Goal: Information Seeking & Learning: Learn about a topic

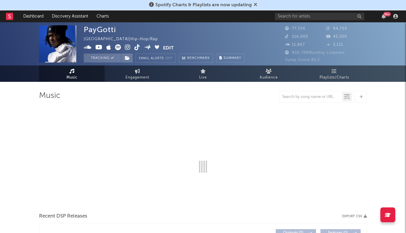
select select "6m"
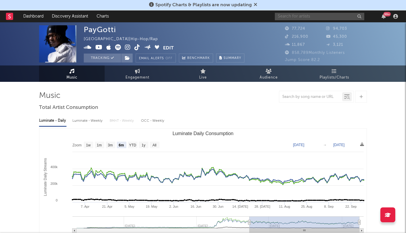
click at [314, 16] on input "text" at bounding box center [319, 16] width 89 height 7
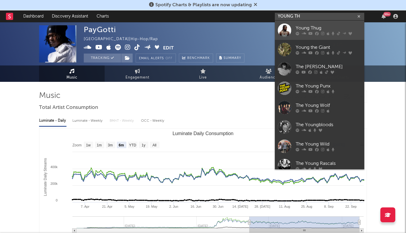
type input "YOUNG TH"
click at [314, 27] on div "Young Thug" at bounding box center [328, 28] width 66 height 7
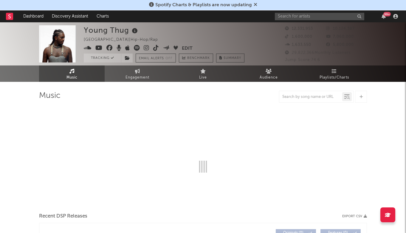
select select "6m"
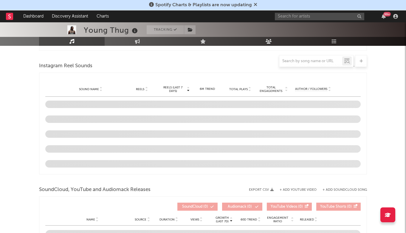
scroll to position [512, 0]
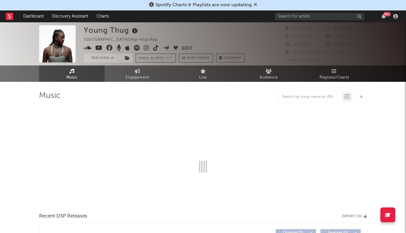
select select "6m"
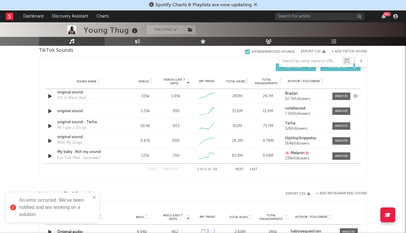
scroll to position [394, 0]
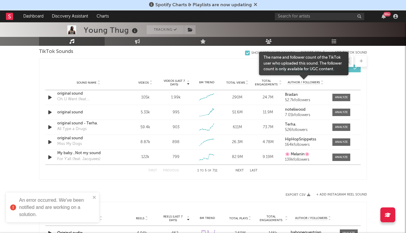
click at [307, 63] on div "The name and follower count of the TikTok user who uploaded this sound. The fol…" at bounding box center [303, 64] width 80 height 18
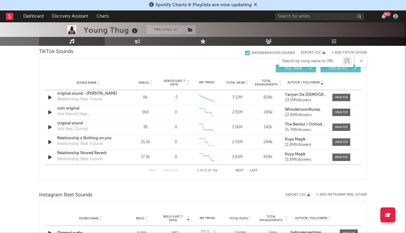
click at [303, 59] on input "text" at bounding box center [310, 61] width 63 height 5
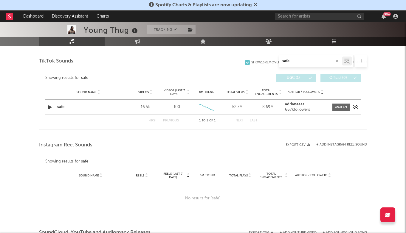
scroll to position [384, 0]
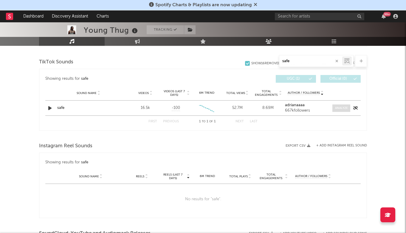
type input "safe"
click at [340, 106] on div at bounding box center [341, 108] width 13 height 4
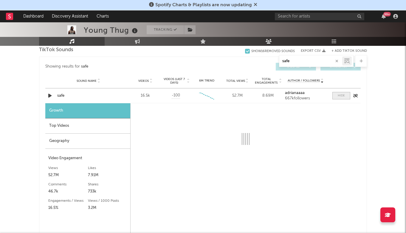
scroll to position [398, 0]
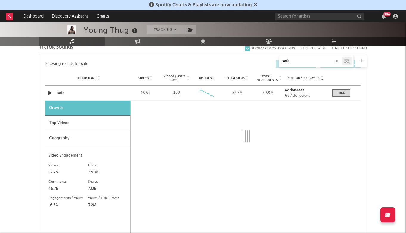
select select "6m"
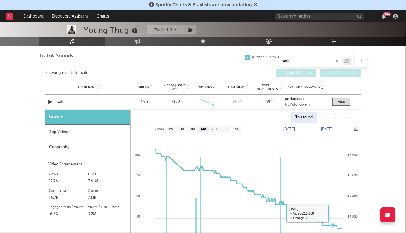
scroll to position [381, 0]
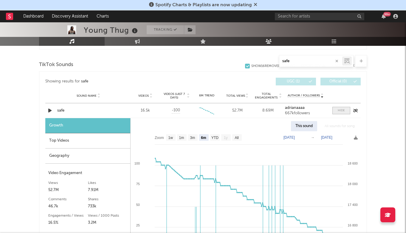
click at [344, 108] on span at bounding box center [341, 110] width 18 height 7
